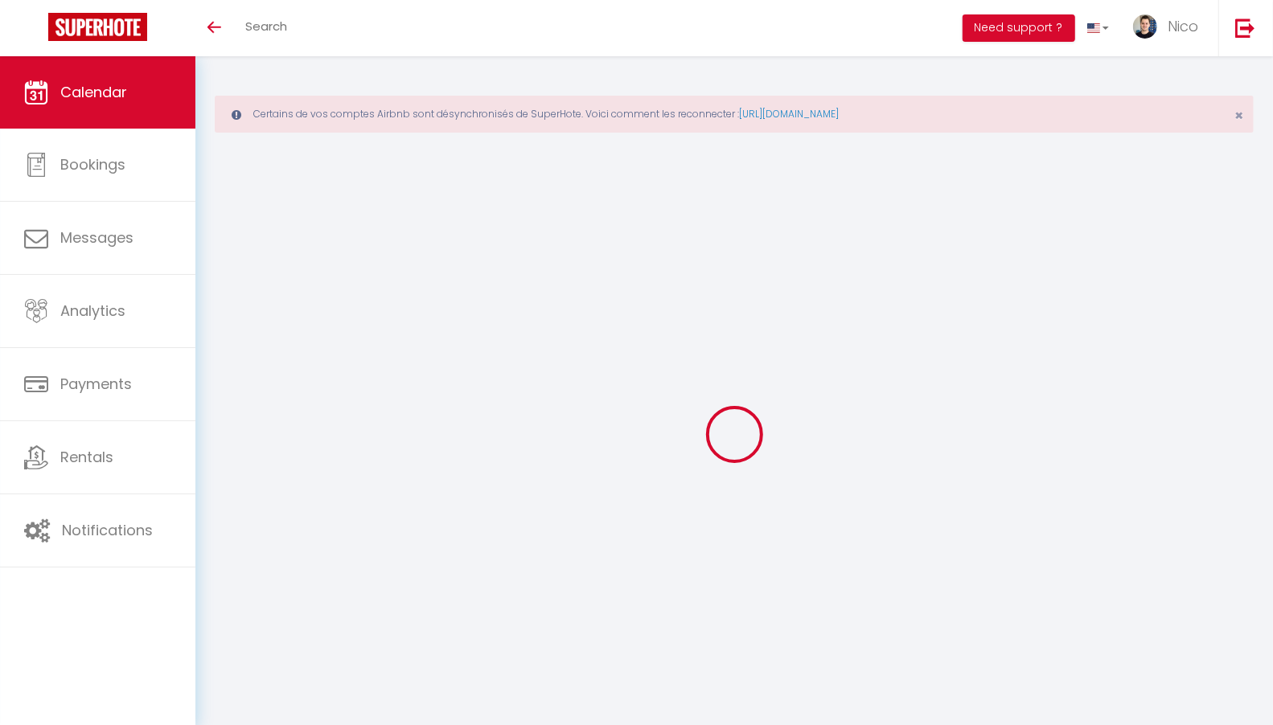
select select
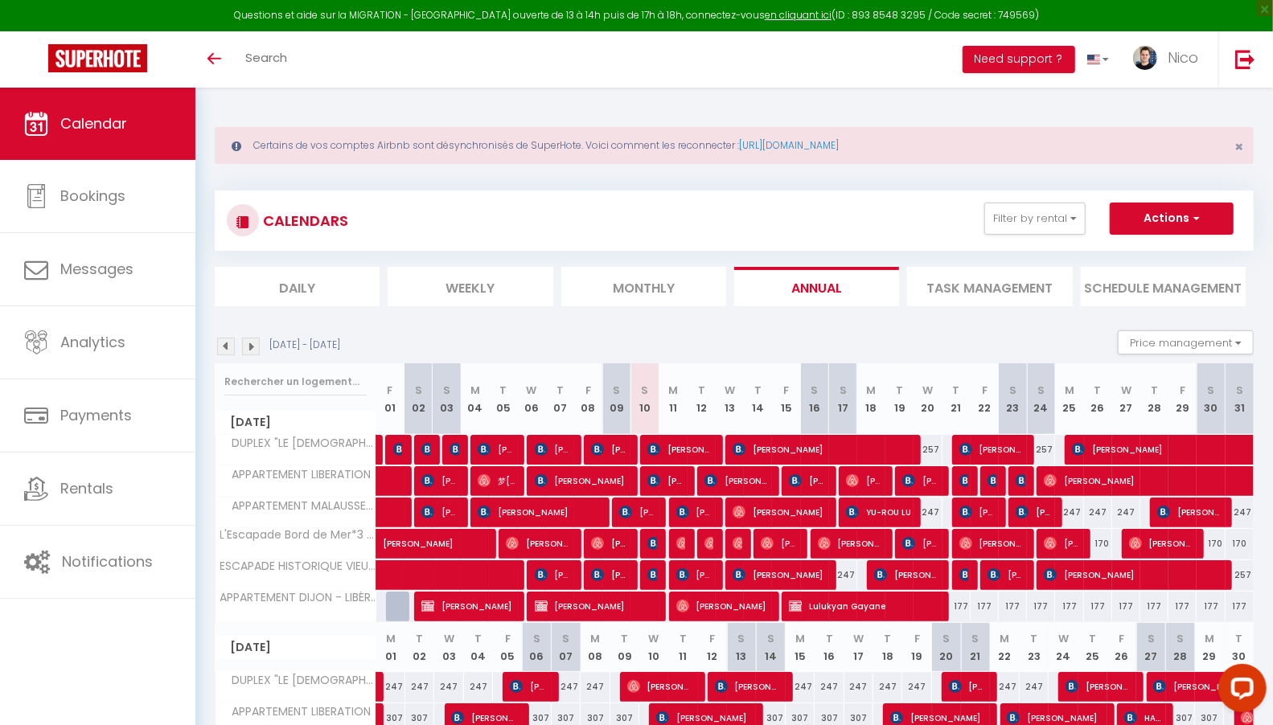
click at [658, 543] on div at bounding box center [652, 544] width 28 height 31
click at [651, 543] on img at bounding box center [653, 543] width 13 height 13
select select "OK"
select select "0"
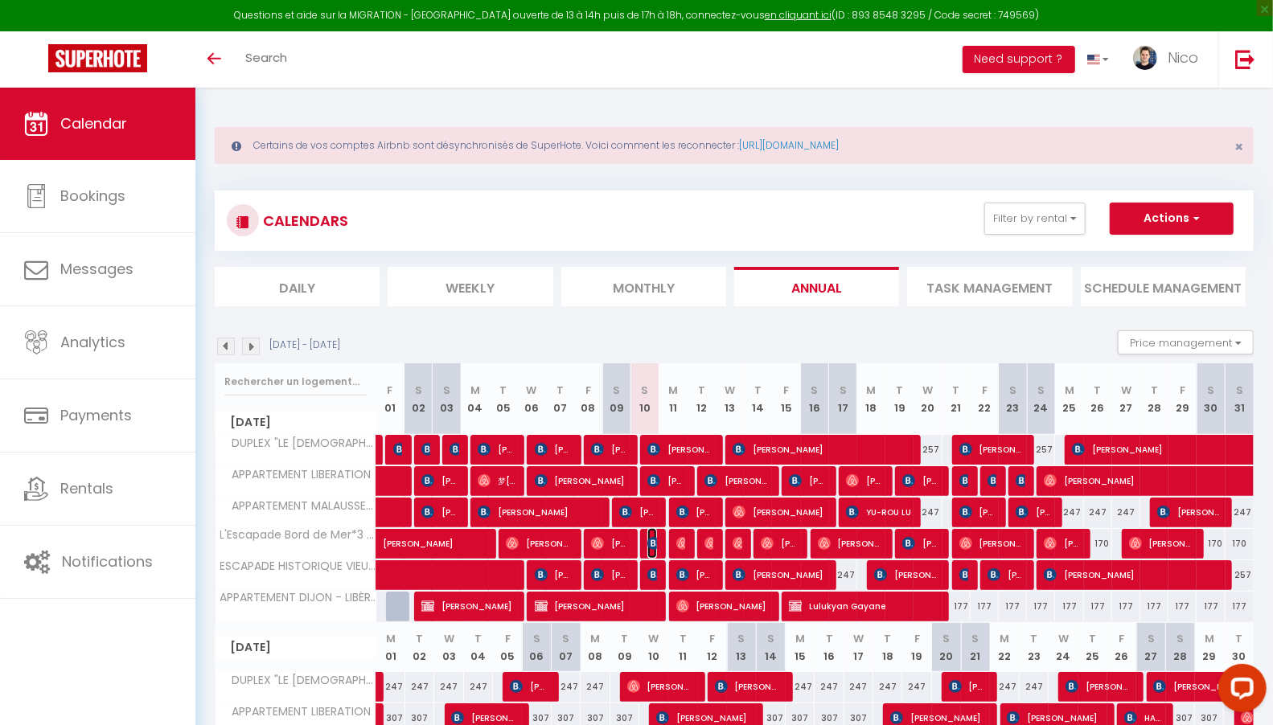
select select "0"
select select "1"
select select
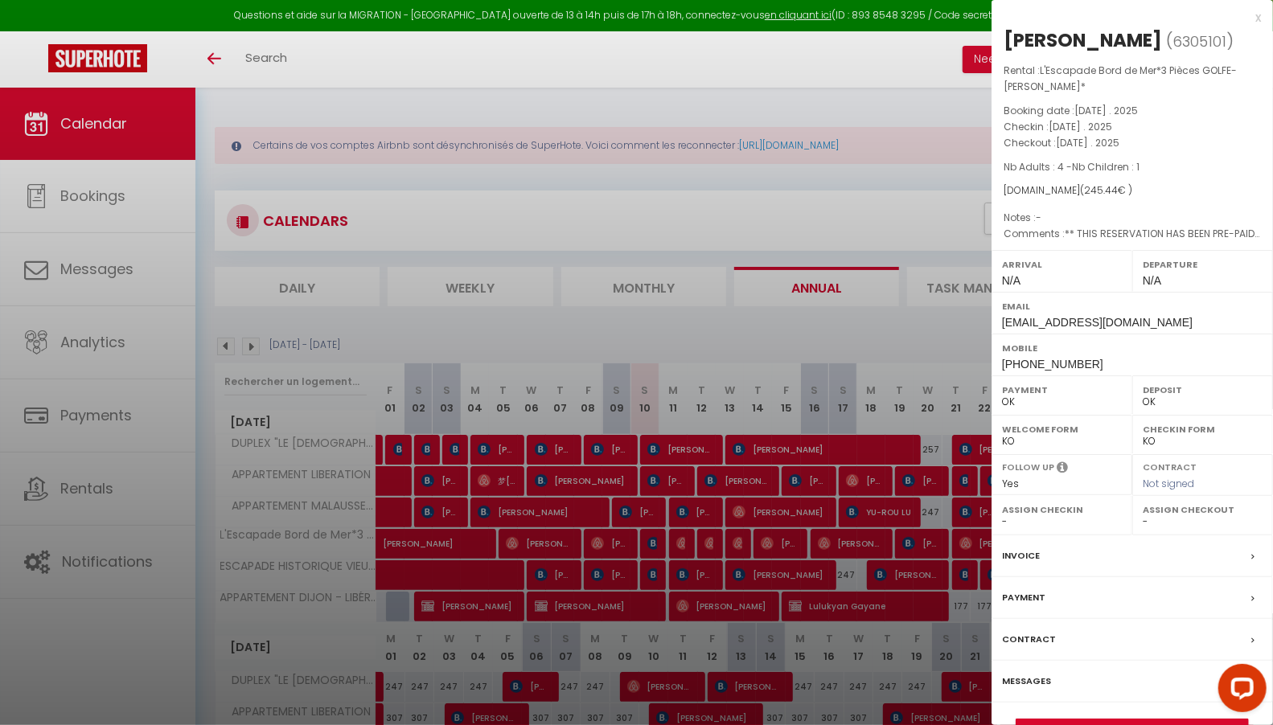
click at [686, 546] on div at bounding box center [636, 362] width 1273 height 725
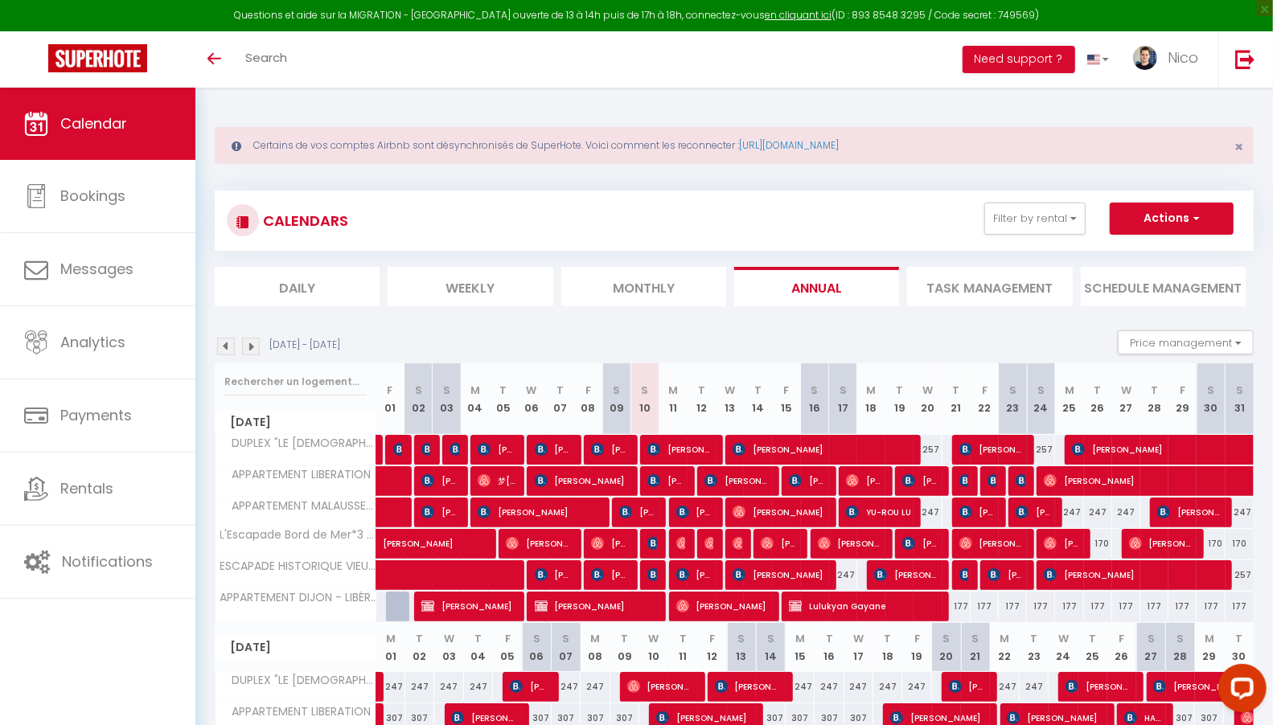
click at [685, 545] on div at bounding box center [683, 544] width 28 height 31
click at [678, 544] on img at bounding box center [682, 543] width 13 height 13
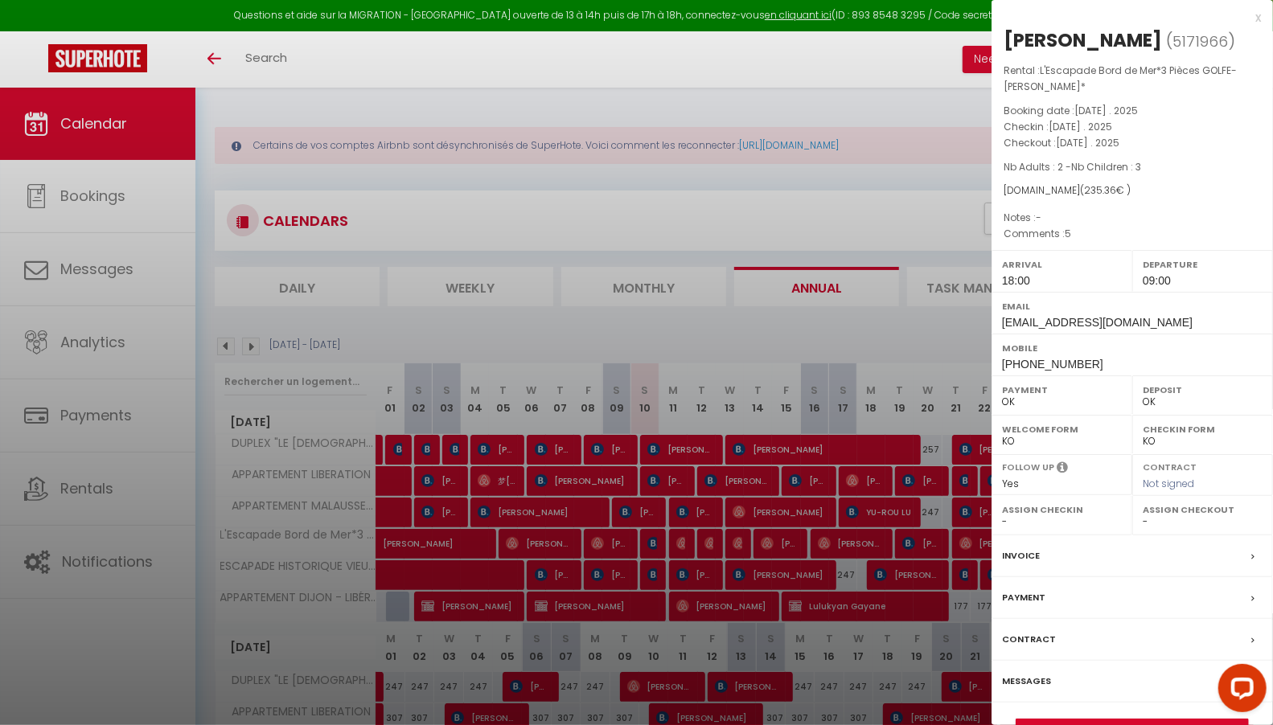
click at [803, 317] on div at bounding box center [636, 362] width 1273 height 725
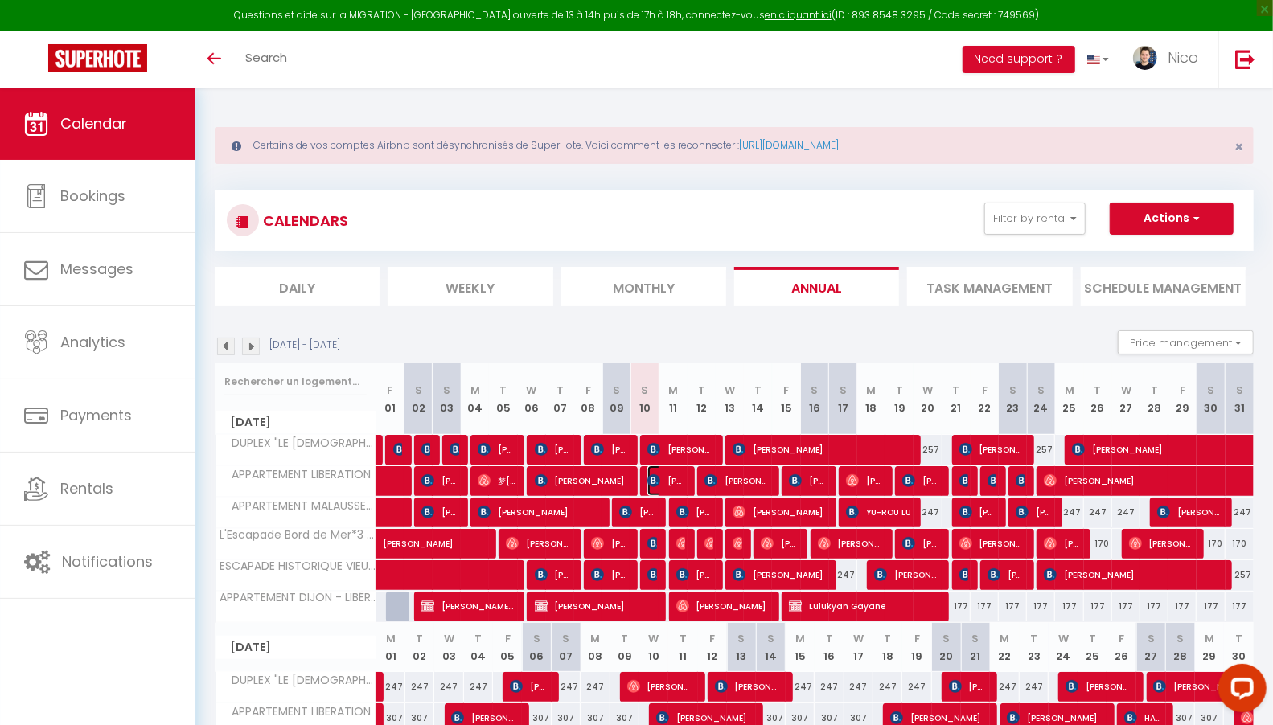
click at [680, 478] on span "[PERSON_NAME]" at bounding box center [666, 481] width 38 height 31
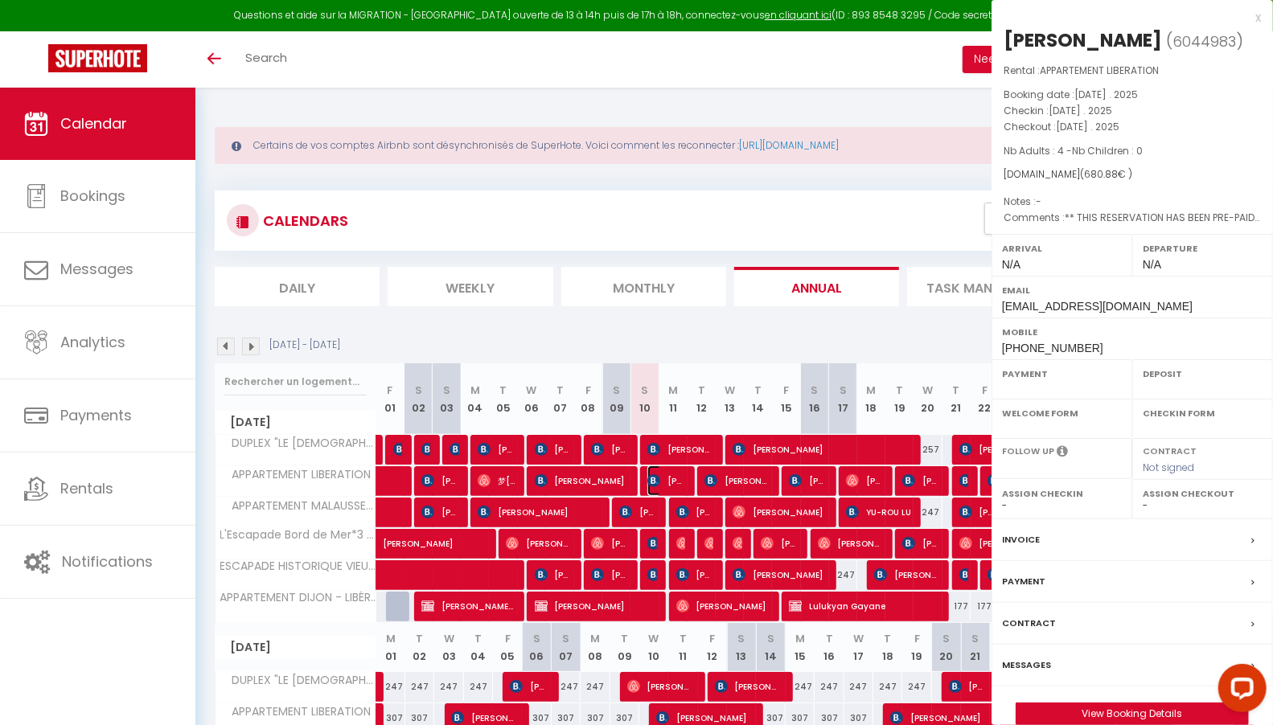
select select "OK"
select select "0"
select select "1"
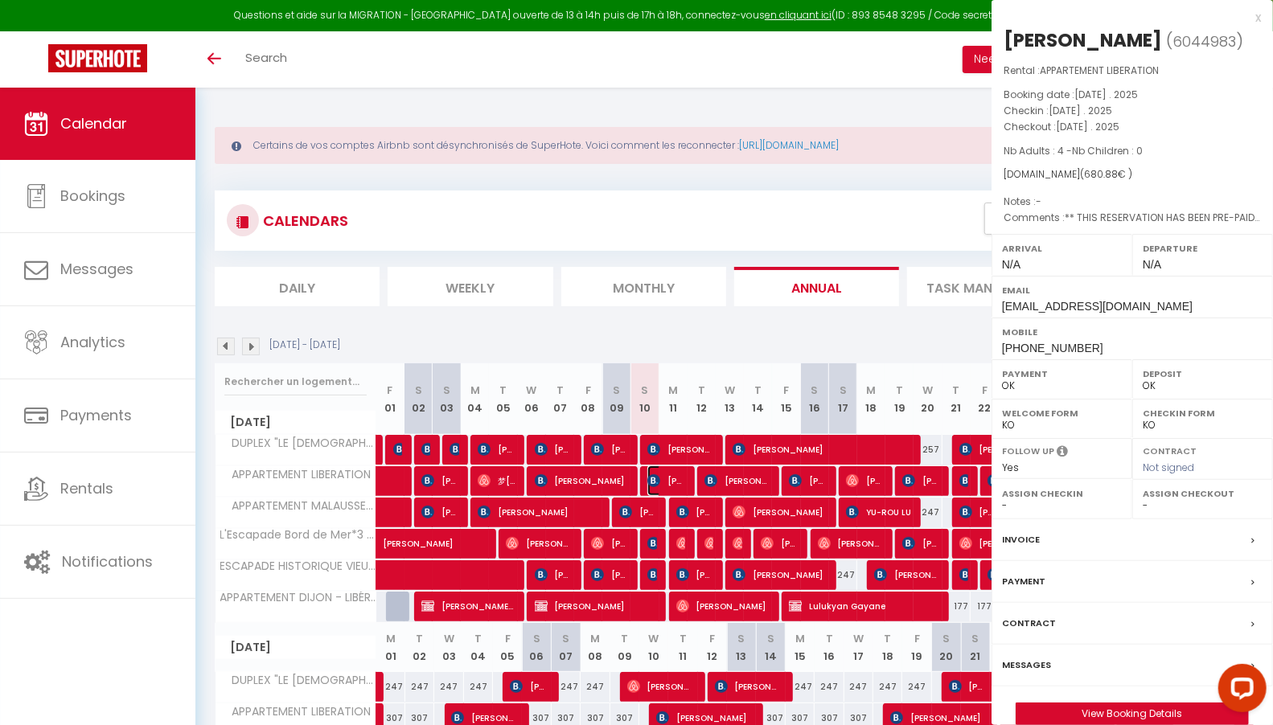
select select
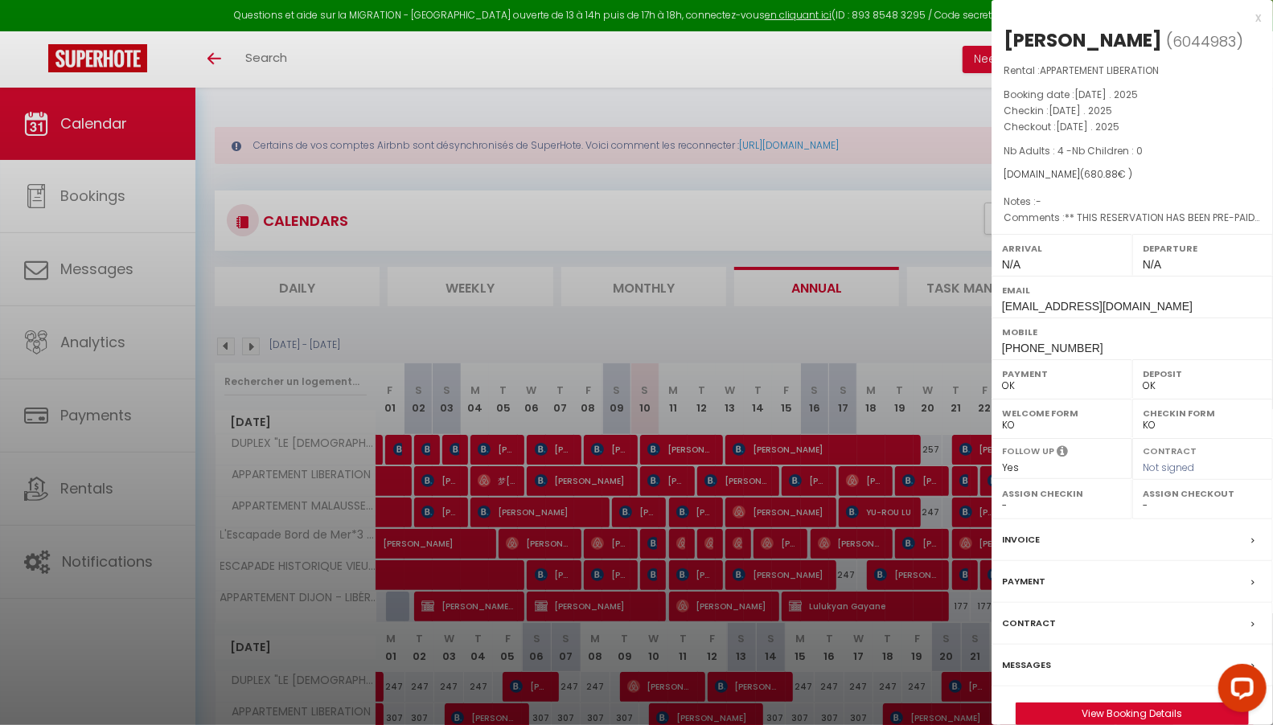
click at [764, 343] on div at bounding box center [636, 362] width 1273 height 725
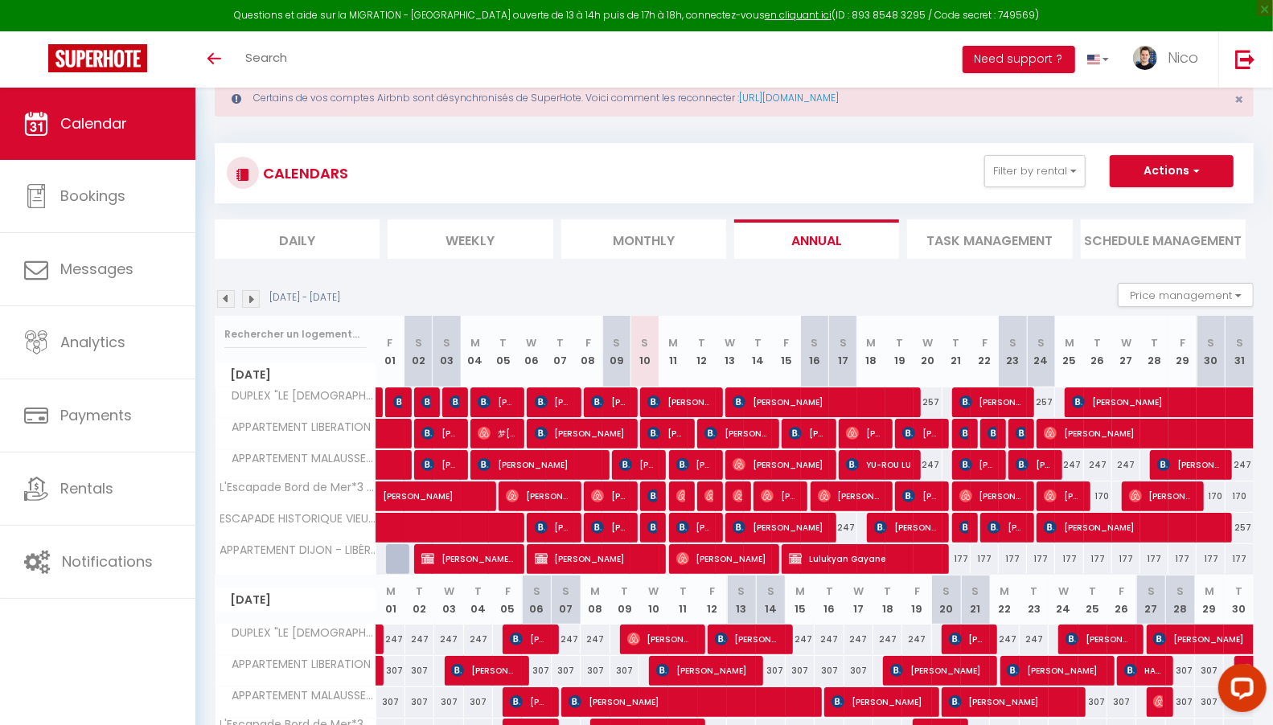
scroll to position [138, 0]
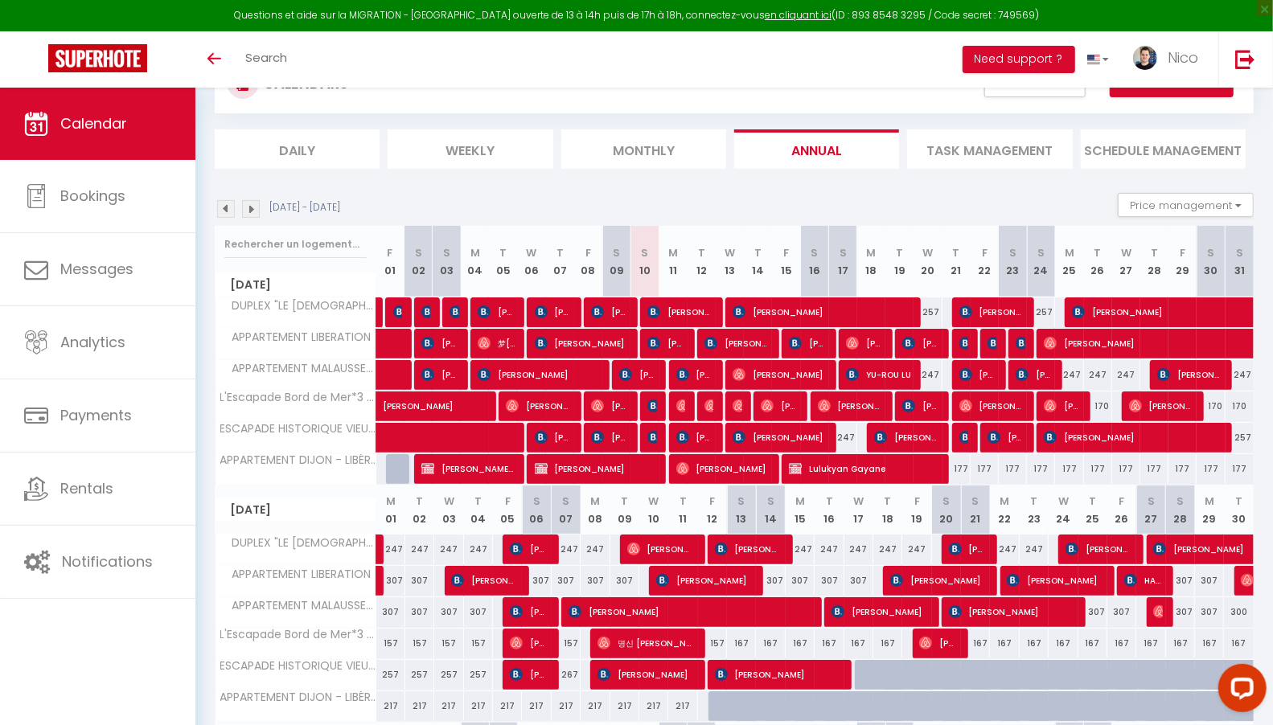
click at [464, 538] on div "247" at bounding box center [478, 550] width 29 height 30
type input "247"
type input "Thu 04 September 2025"
type input "Fri 05 September 2025"
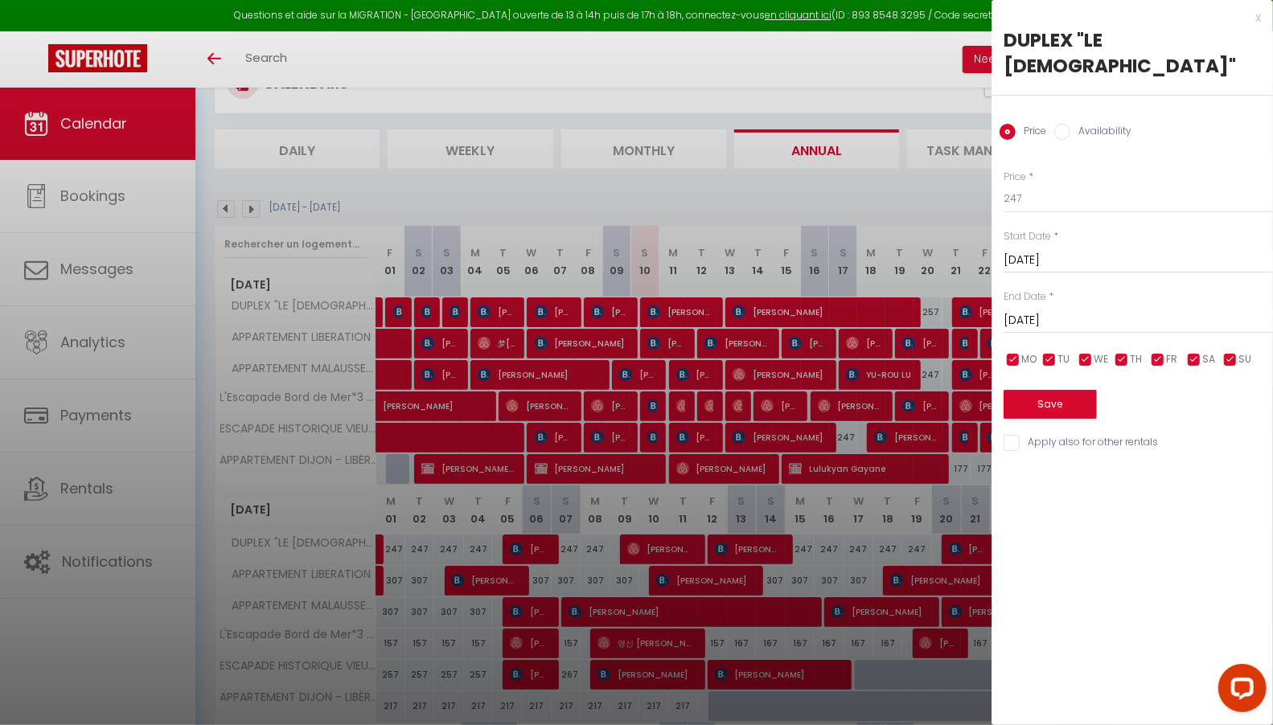
click at [398, 544] on div at bounding box center [636, 362] width 1273 height 725
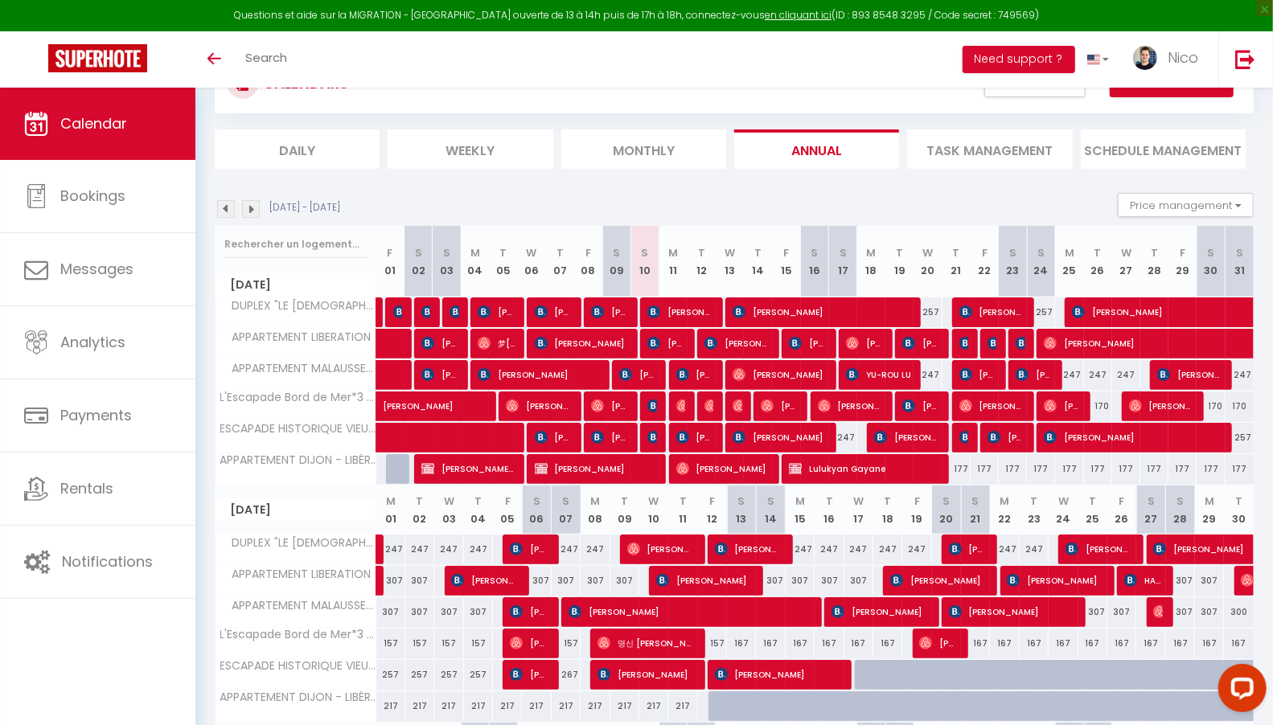
click at [414, 545] on div "247" at bounding box center [419, 550] width 29 height 30
type input "247"
type input "Tue 02 September 2025"
type input "Wed 03 September 2025"
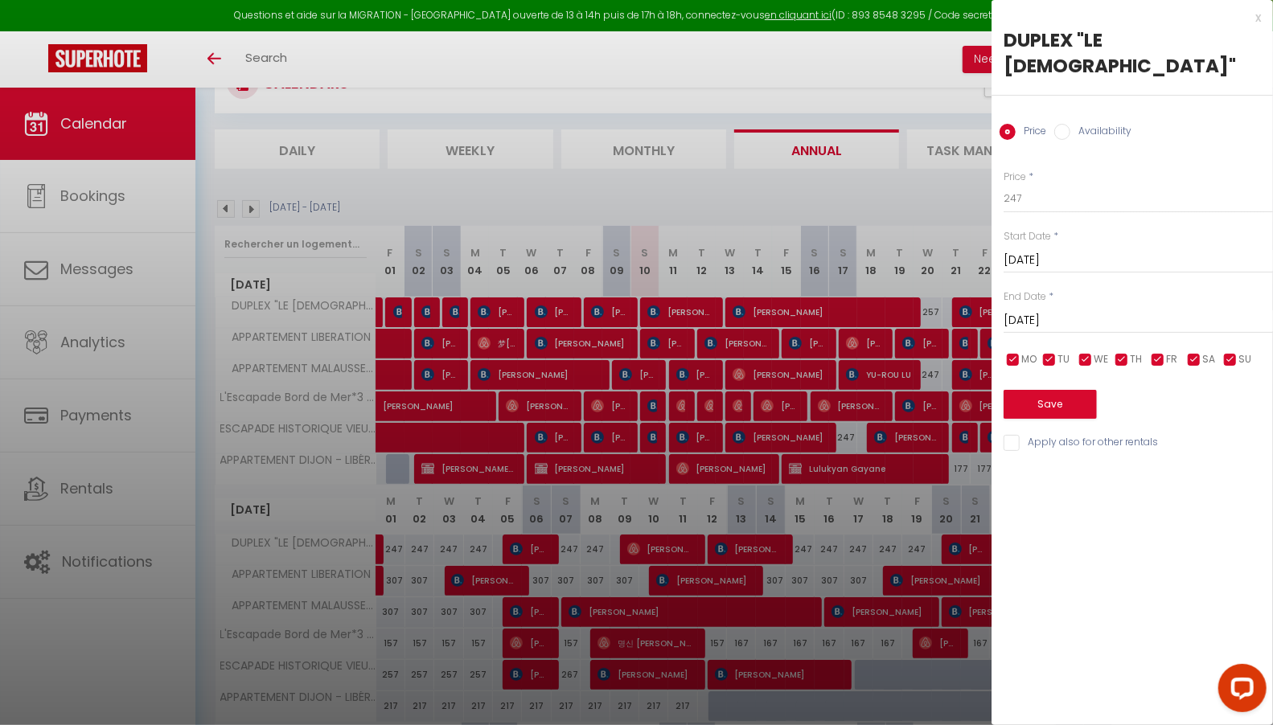
click at [1110, 250] on input "Tue 02 September 2025" at bounding box center [1138, 260] width 269 height 21
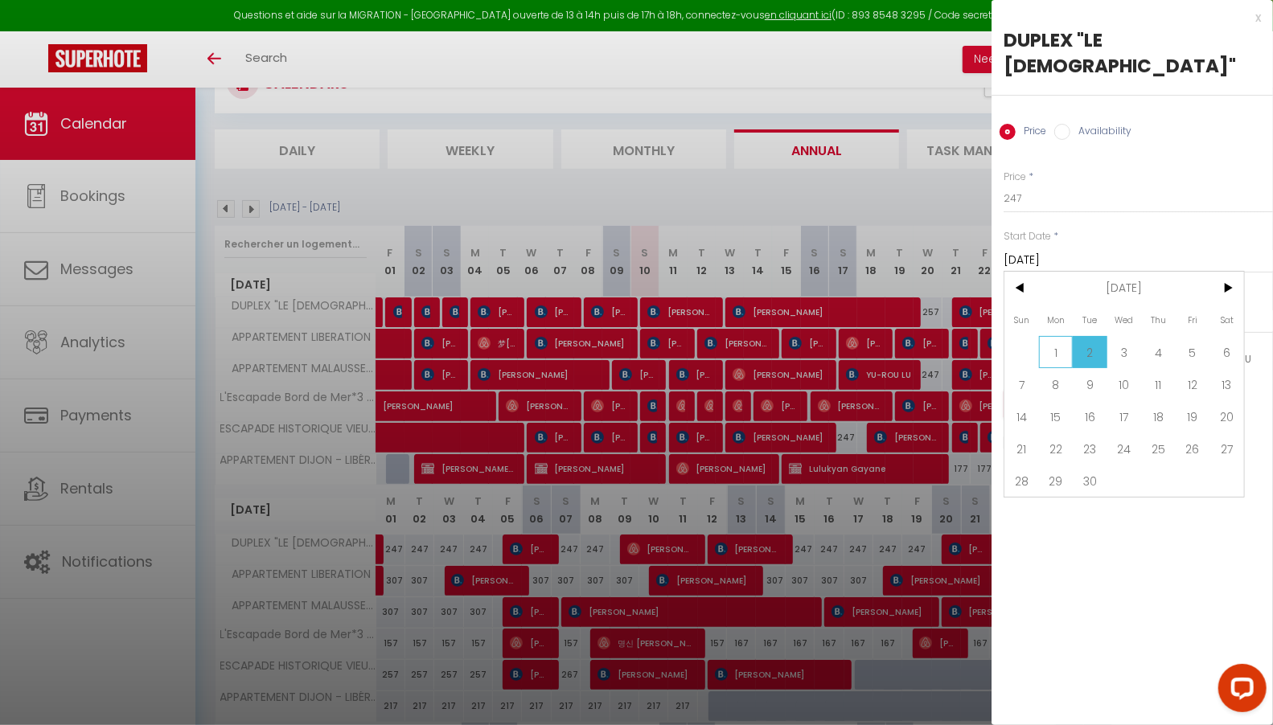
click at [1053, 336] on span "1" at bounding box center [1056, 352] width 35 height 32
type input "Mon 01 September 2025"
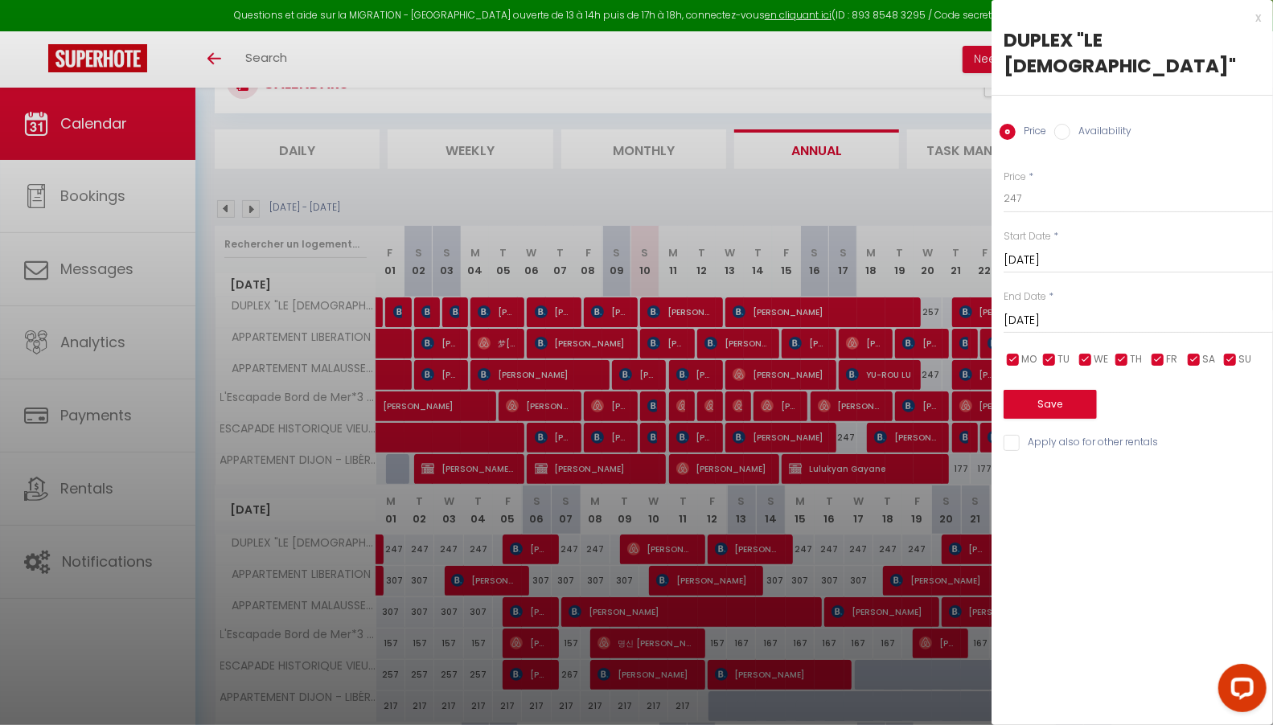
click at [1150, 308] on div "Price * 247 Status * Available Disabled Start Date * Mon 01 September 2025 < Se…" at bounding box center [1132, 302] width 281 height 304
click at [1150, 310] on input "Wed 03 September 2025" at bounding box center [1138, 320] width 269 height 21
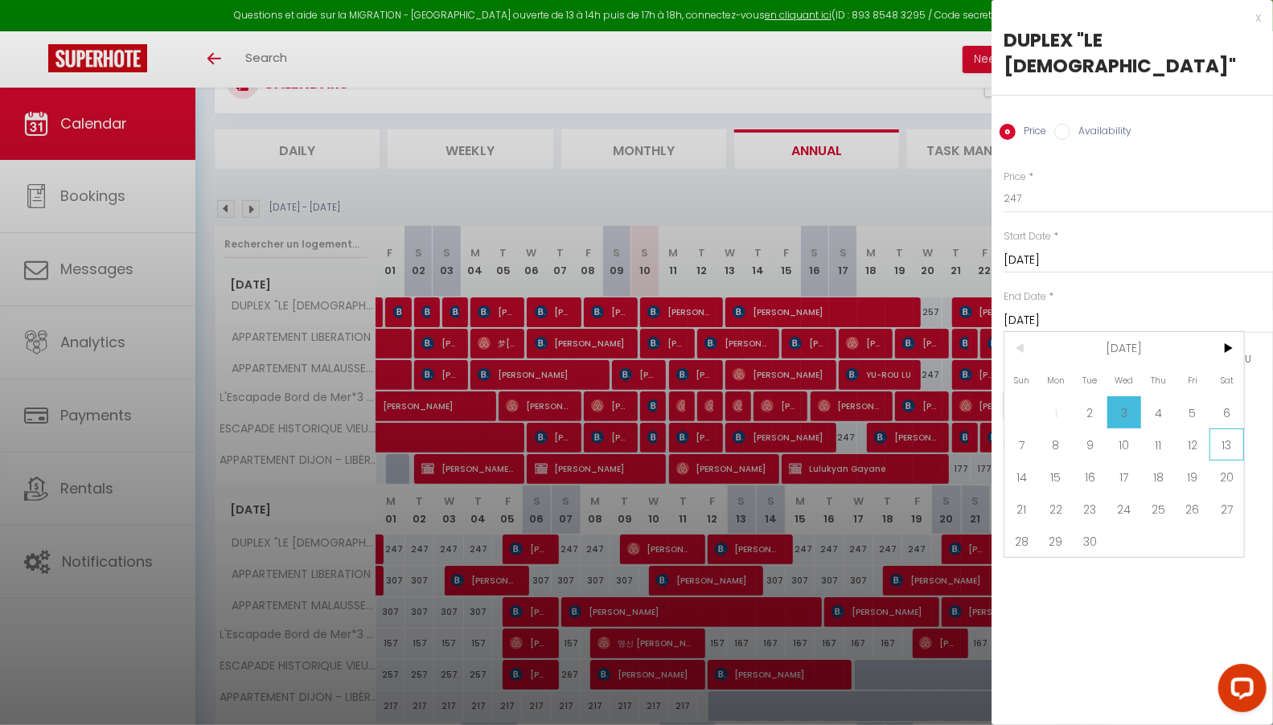
click at [1233, 429] on span "13" at bounding box center [1227, 445] width 35 height 32
type input "Sat 13 September 2025"
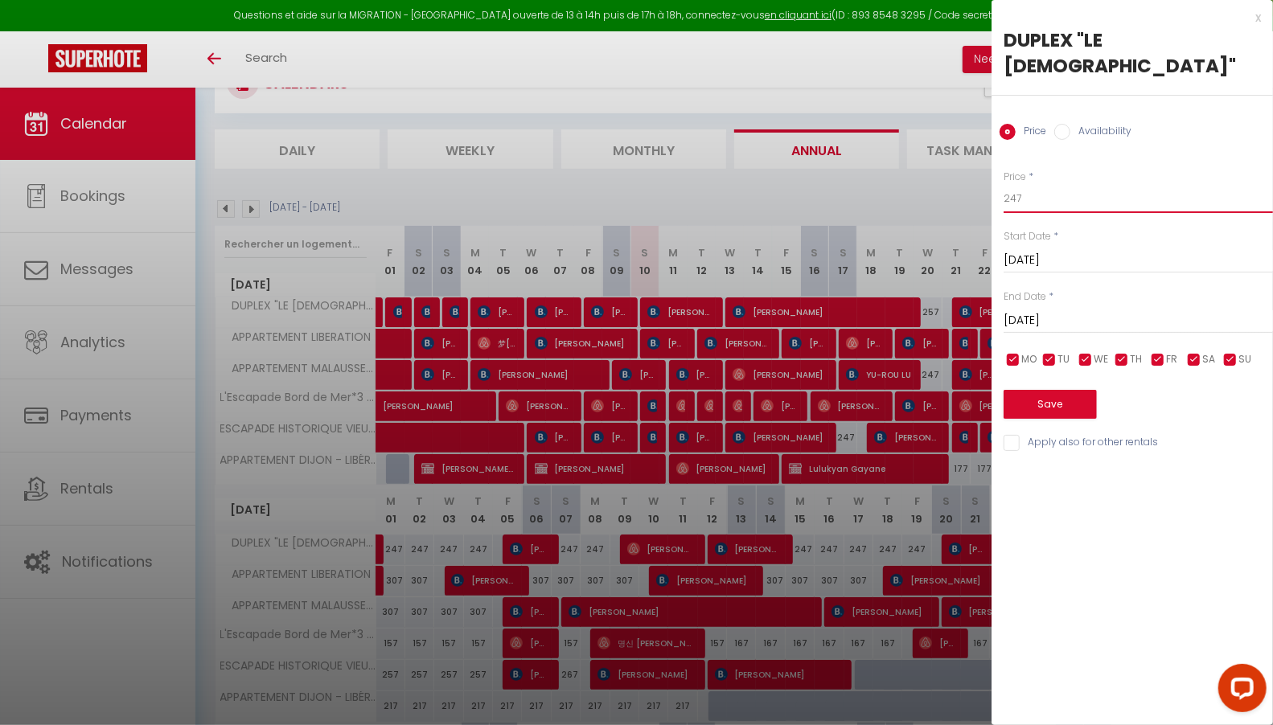
click at [1017, 184] on input "247" at bounding box center [1138, 198] width 269 height 29
type input "237"
click at [1079, 390] on button "Save" at bounding box center [1050, 404] width 93 height 29
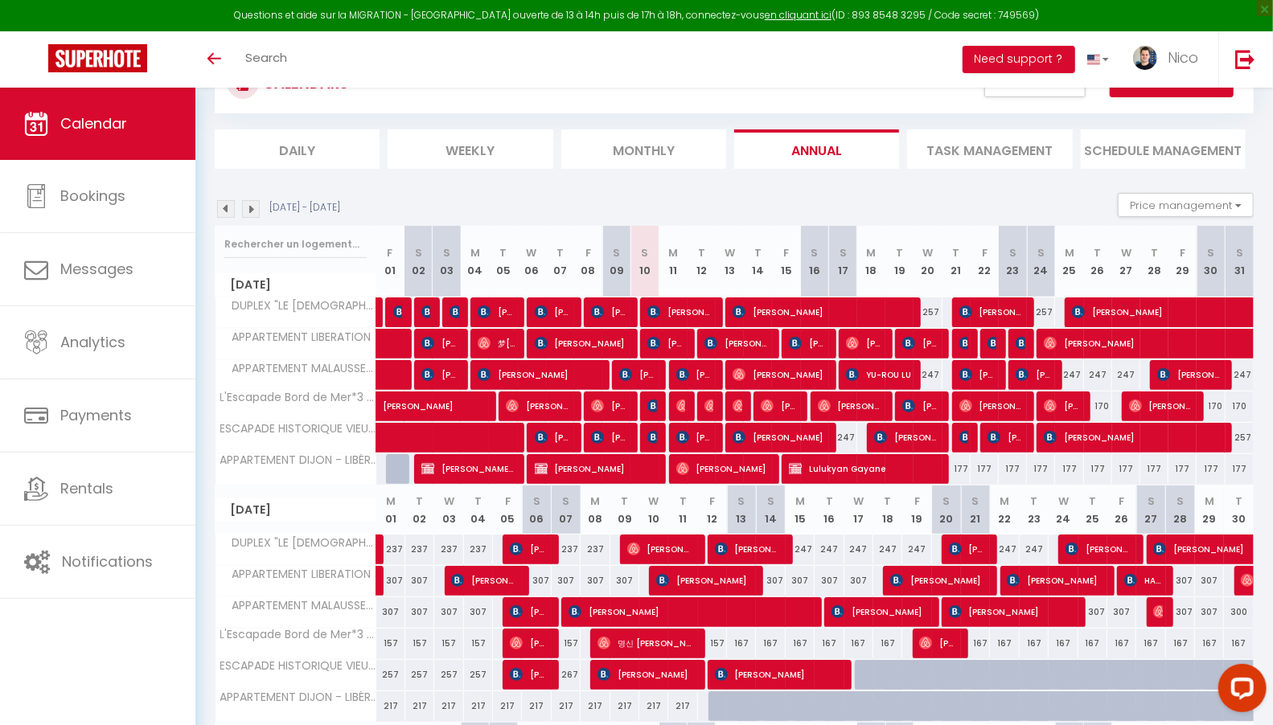
click at [805, 546] on div "247" at bounding box center [800, 550] width 29 height 30
type input "247"
type input "Mon 15 September 2025"
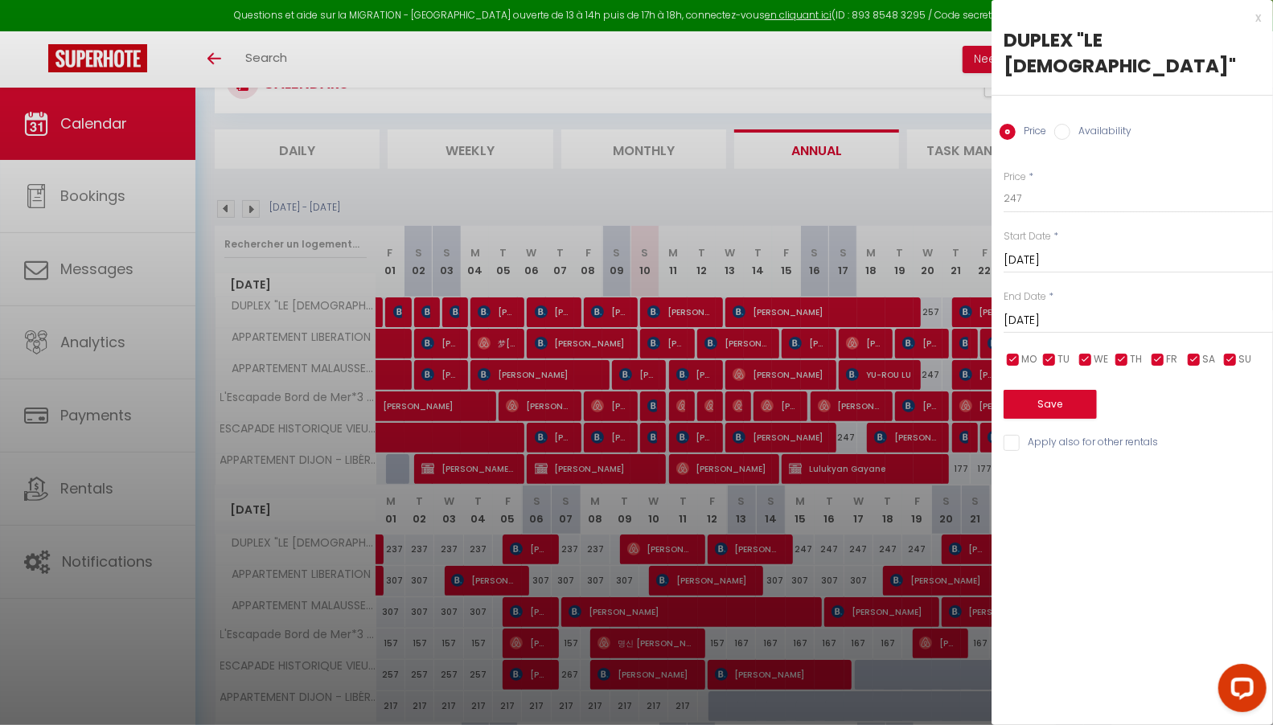
click at [1113, 310] on input "Tue 16 September 2025" at bounding box center [1138, 320] width 269 height 21
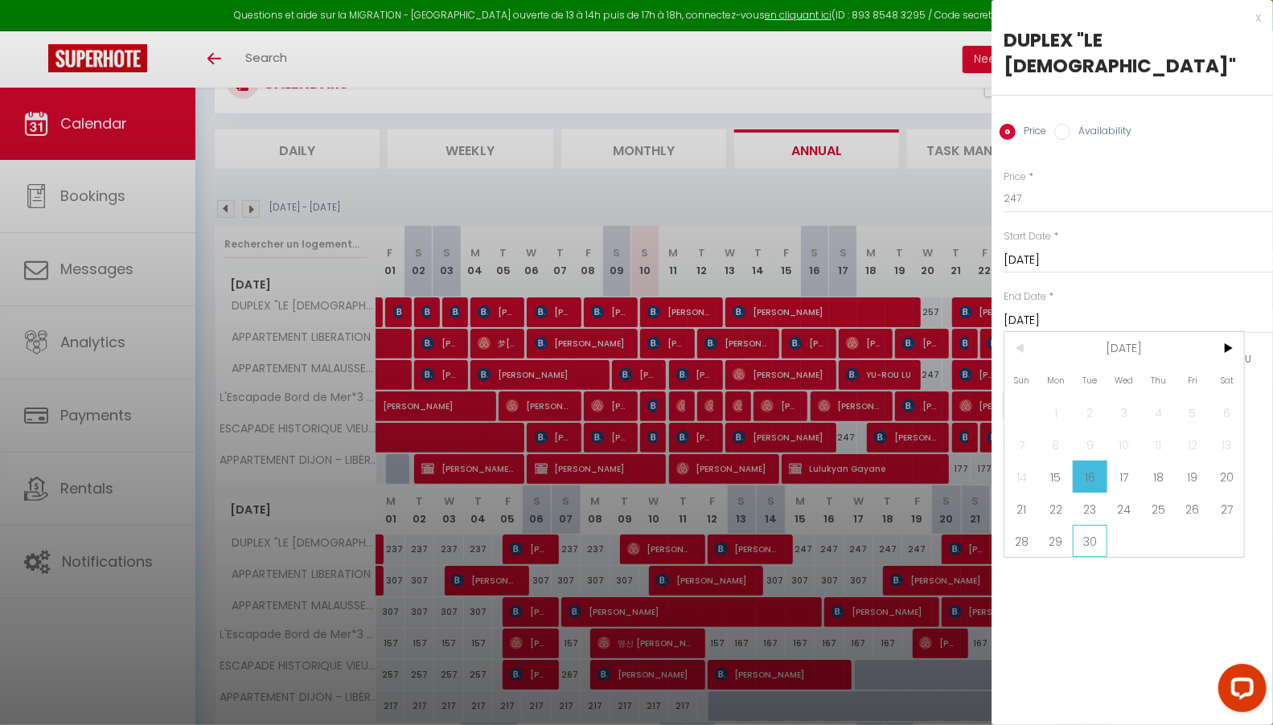
click at [1094, 526] on span "30" at bounding box center [1090, 541] width 35 height 32
type input "[DATE]"
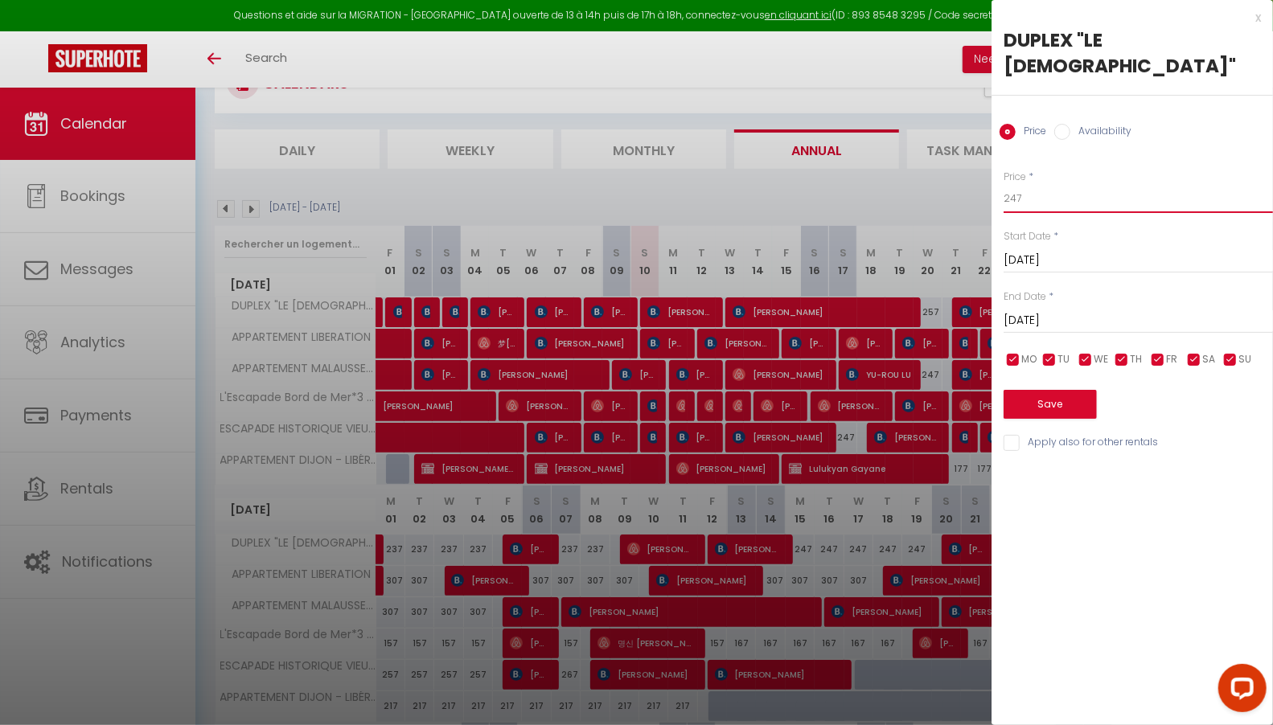
click at [1045, 186] on input "247" at bounding box center [1138, 198] width 269 height 29
type input "257"
click at [1039, 390] on button "Save" at bounding box center [1050, 404] width 93 height 29
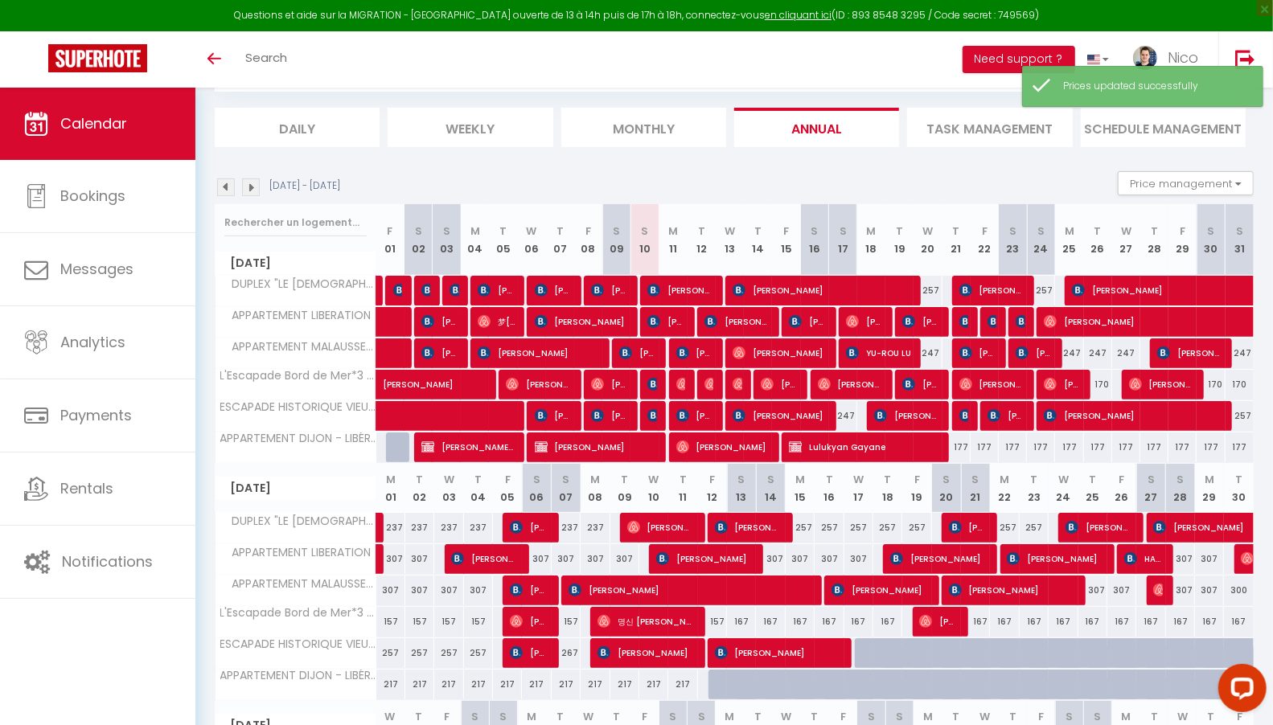
scroll to position [161, 0]
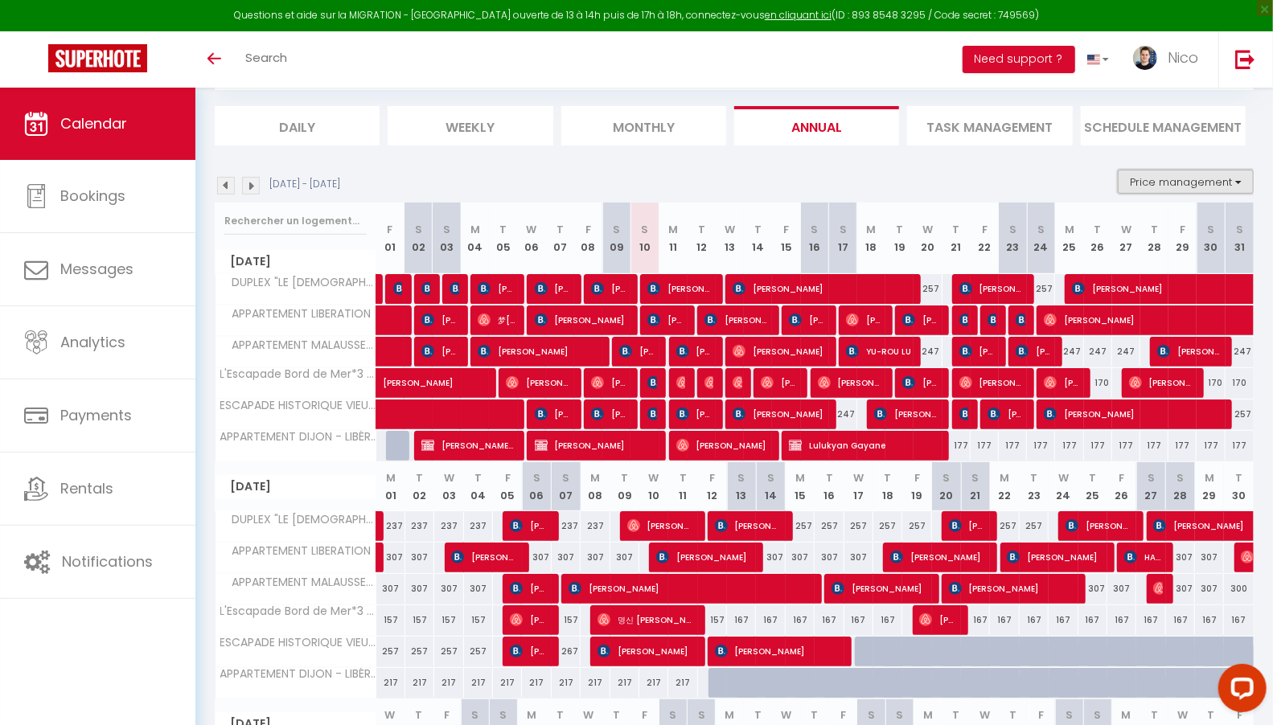
click at [1145, 171] on button "Price management" at bounding box center [1186, 182] width 136 height 24
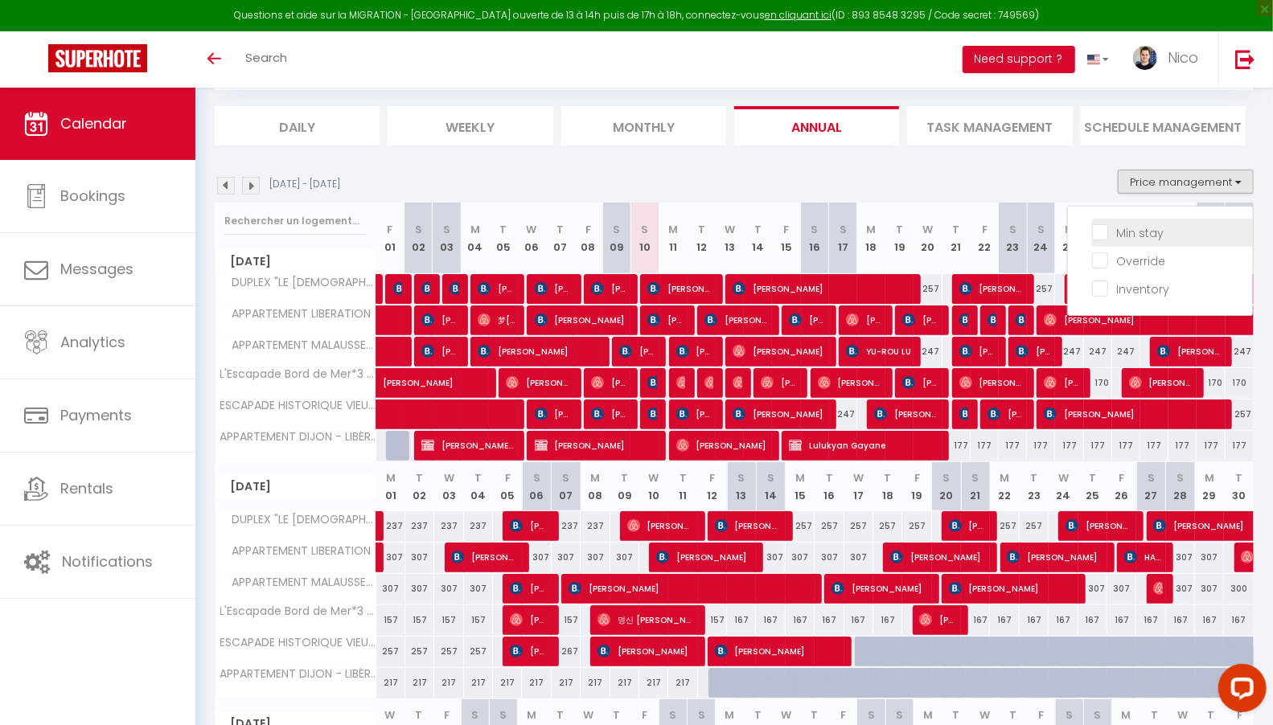
click at [1135, 234] on input "Min stay" at bounding box center [1172, 232] width 161 height 16
checkbox input "true"
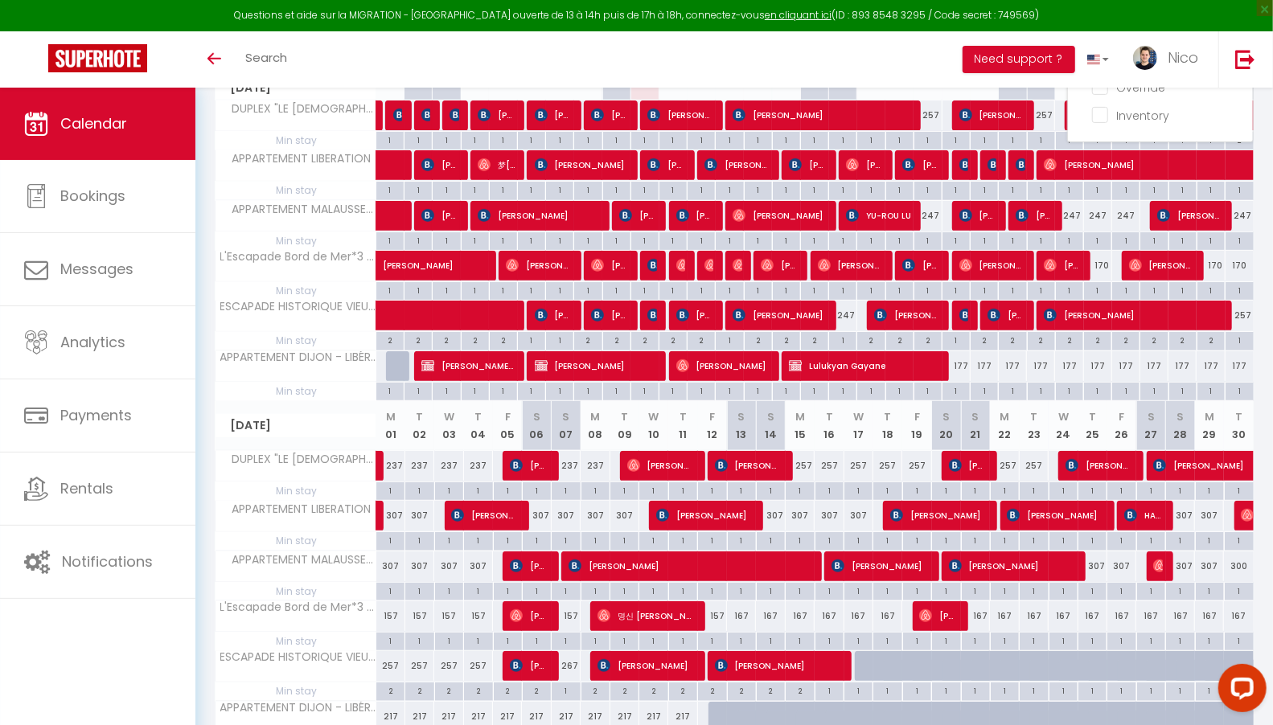
scroll to position [569, 0]
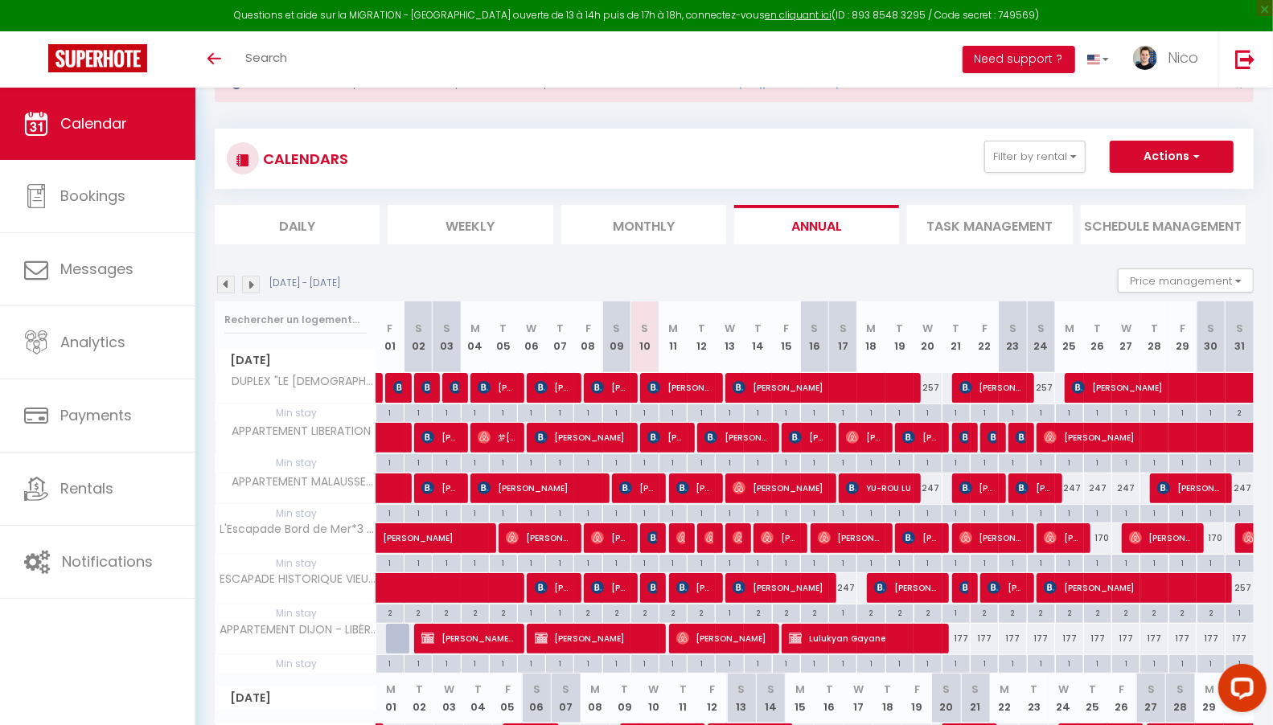
scroll to position [63, 0]
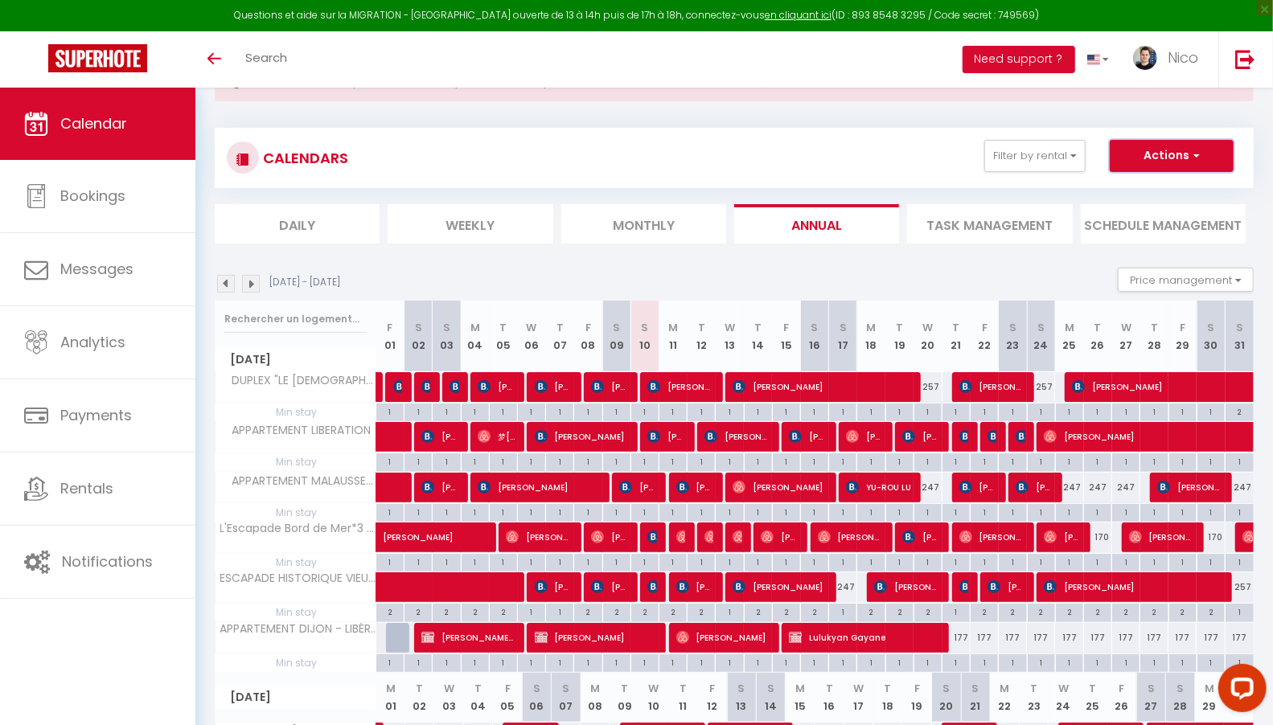
click at [1189, 160] on button "Actions" at bounding box center [1172, 156] width 124 height 32
click at [918, 176] on div "CALENDARS Filter by rental Tous DUPLEX "LE [DEMOGRAPHIC_DATA]" APPARTEMENT LIBE…" at bounding box center [734, 158] width 1039 height 60
click at [1161, 268] on button "Price management" at bounding box center [1186, 280] width 136 height 24
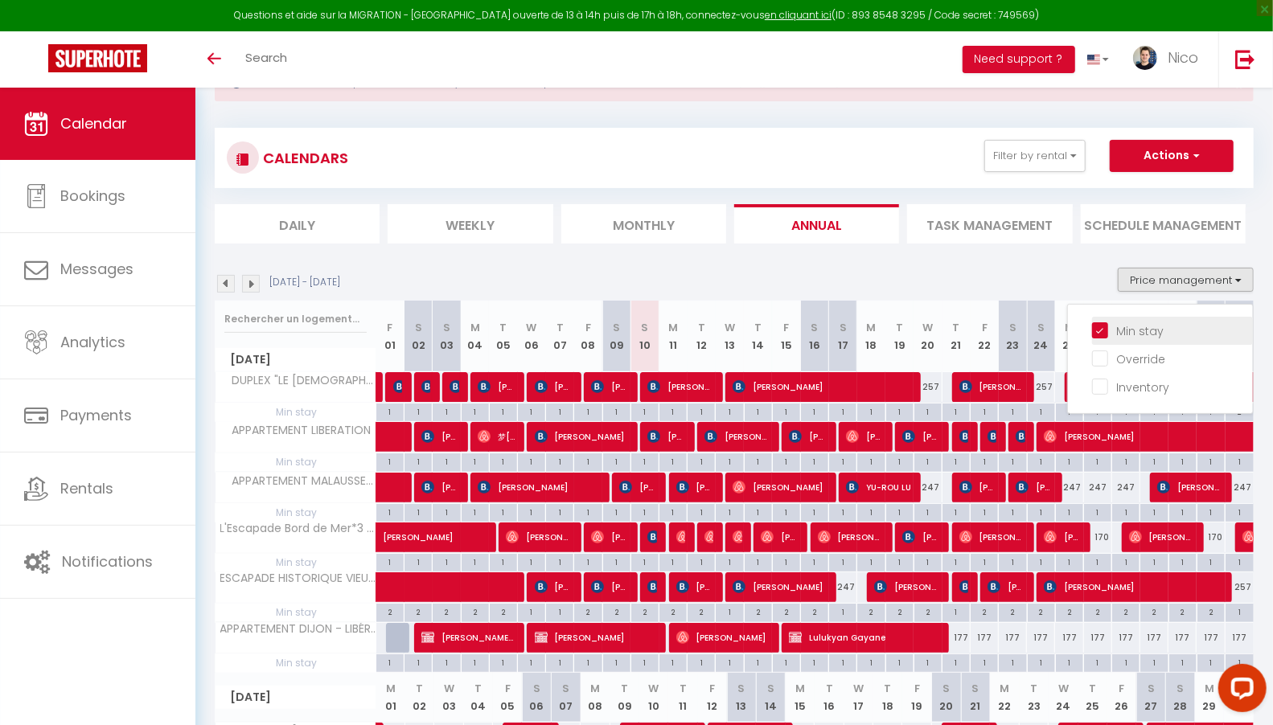
click at [1148, 323] on input "Min stay" at bounding box center [1172, 330] width 161 height 16
checkbox input "false"
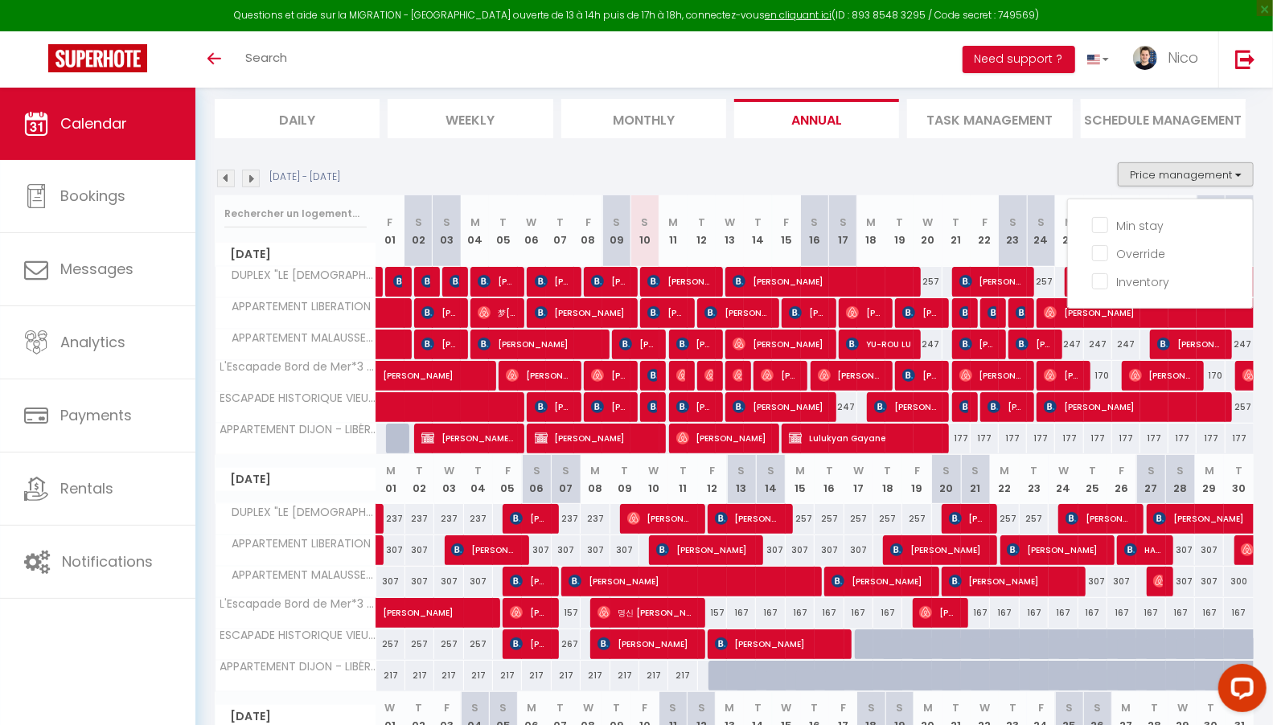
scroll to position [201, 0]
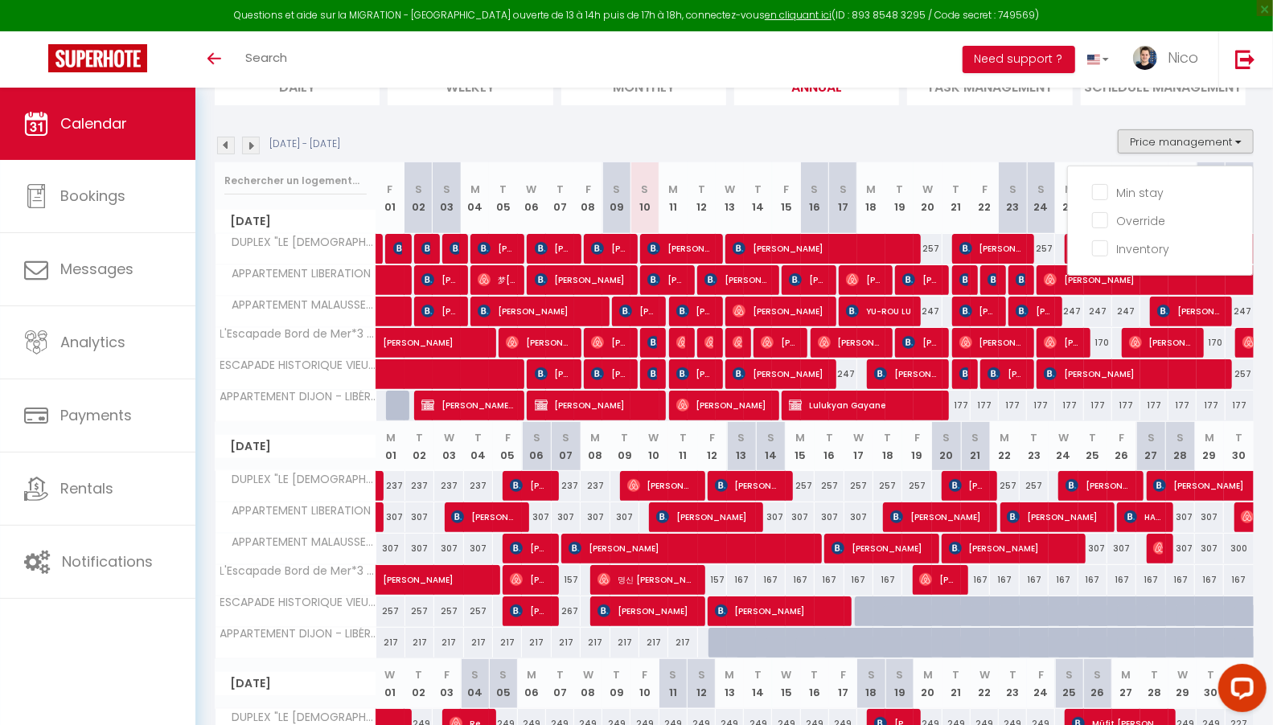
drag, startPoint x: 1212, startPoint y: 563, endPoint x: 1276, endPoint y: 562, distance: 63.5
click at [1212, 565] on div "167" at bounding box center [1209, 580] width 29 height 30
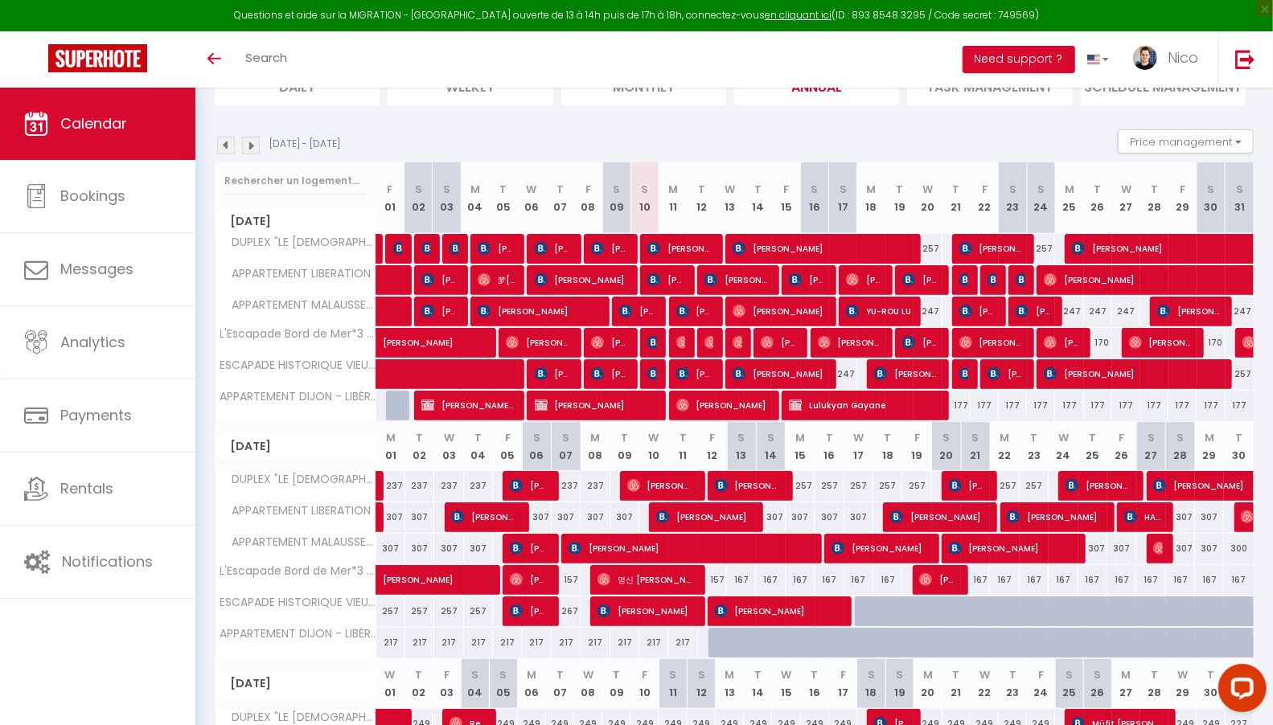
type input "167"
type input "[DATE]"
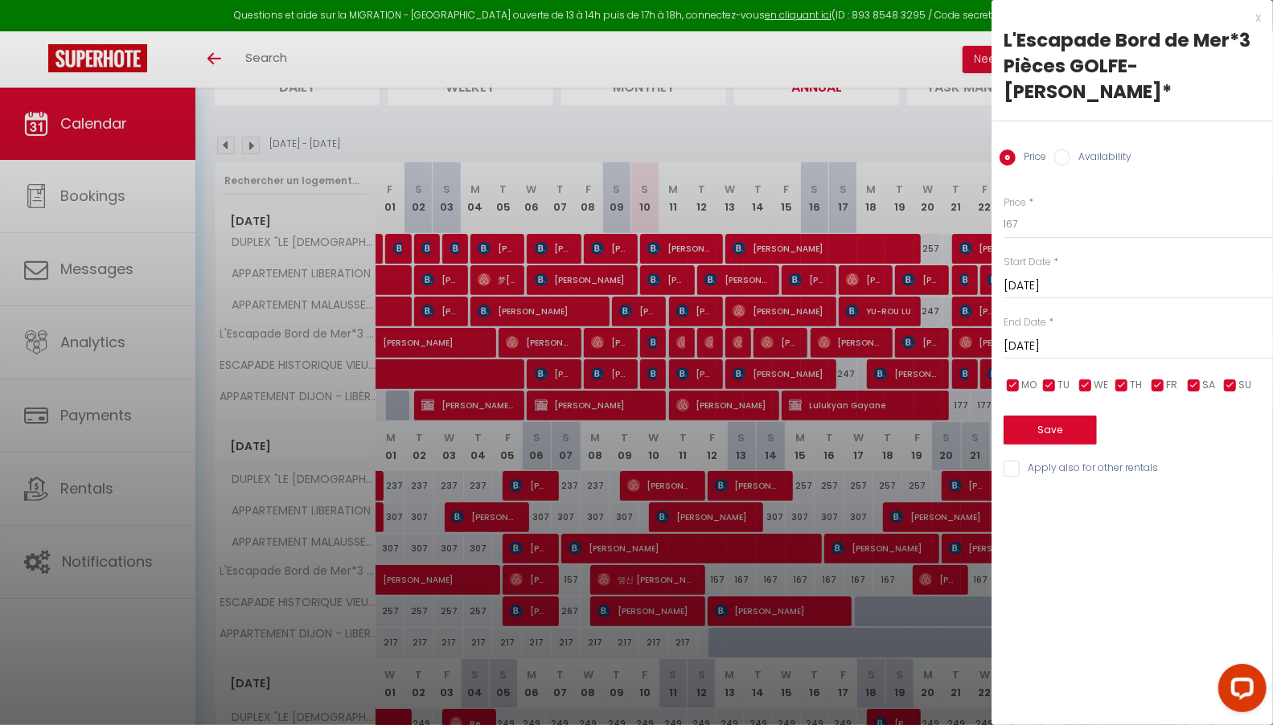
click at [790, 697] on div at bounding box center [636, 362] width 1273 height 725
